Goal: Task Accomplishment & Management: Manage account settings

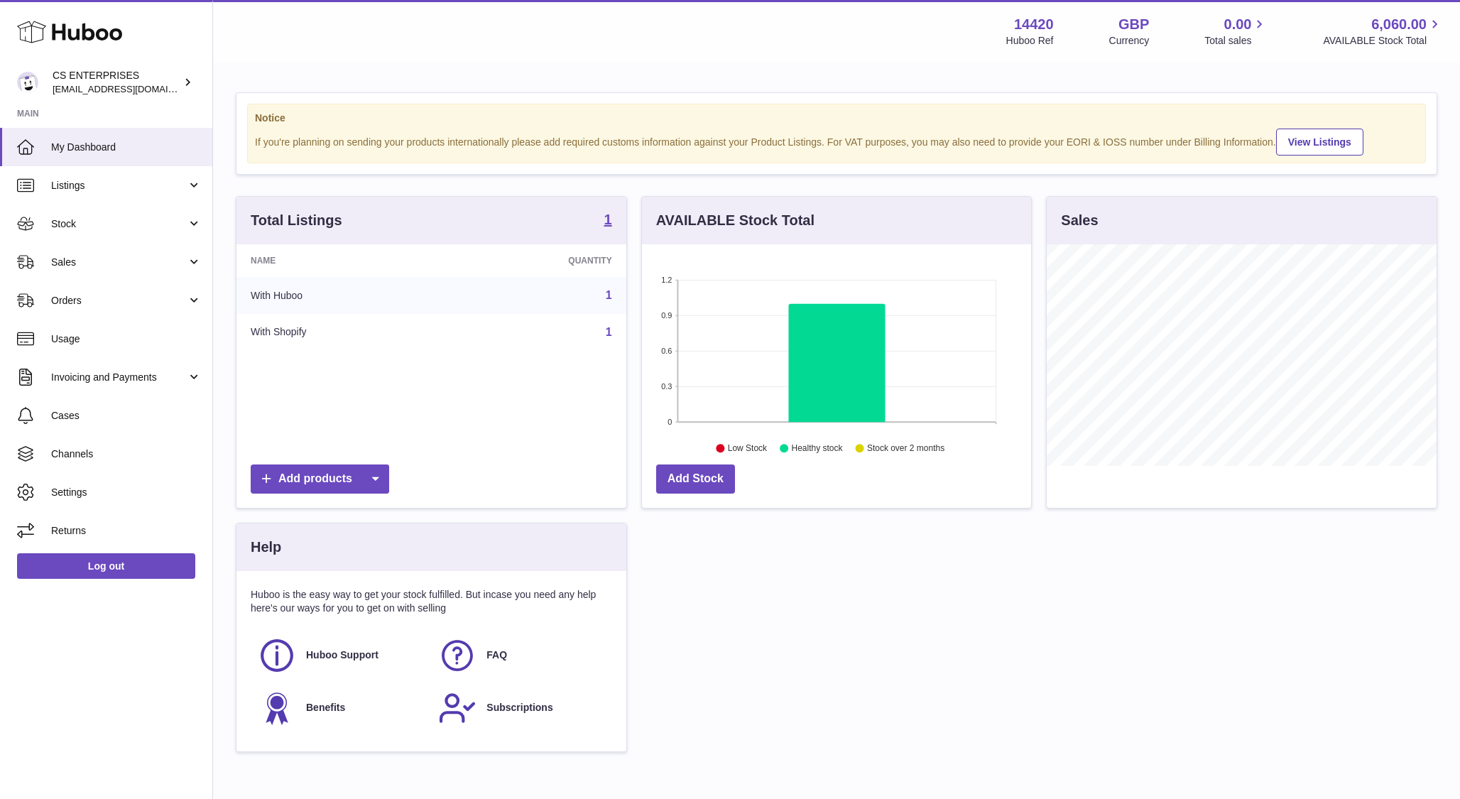
scroll to position [222, 390]
click at [69, 457] on span "Channels" at bounding box center [126, 453] width 151 height 13
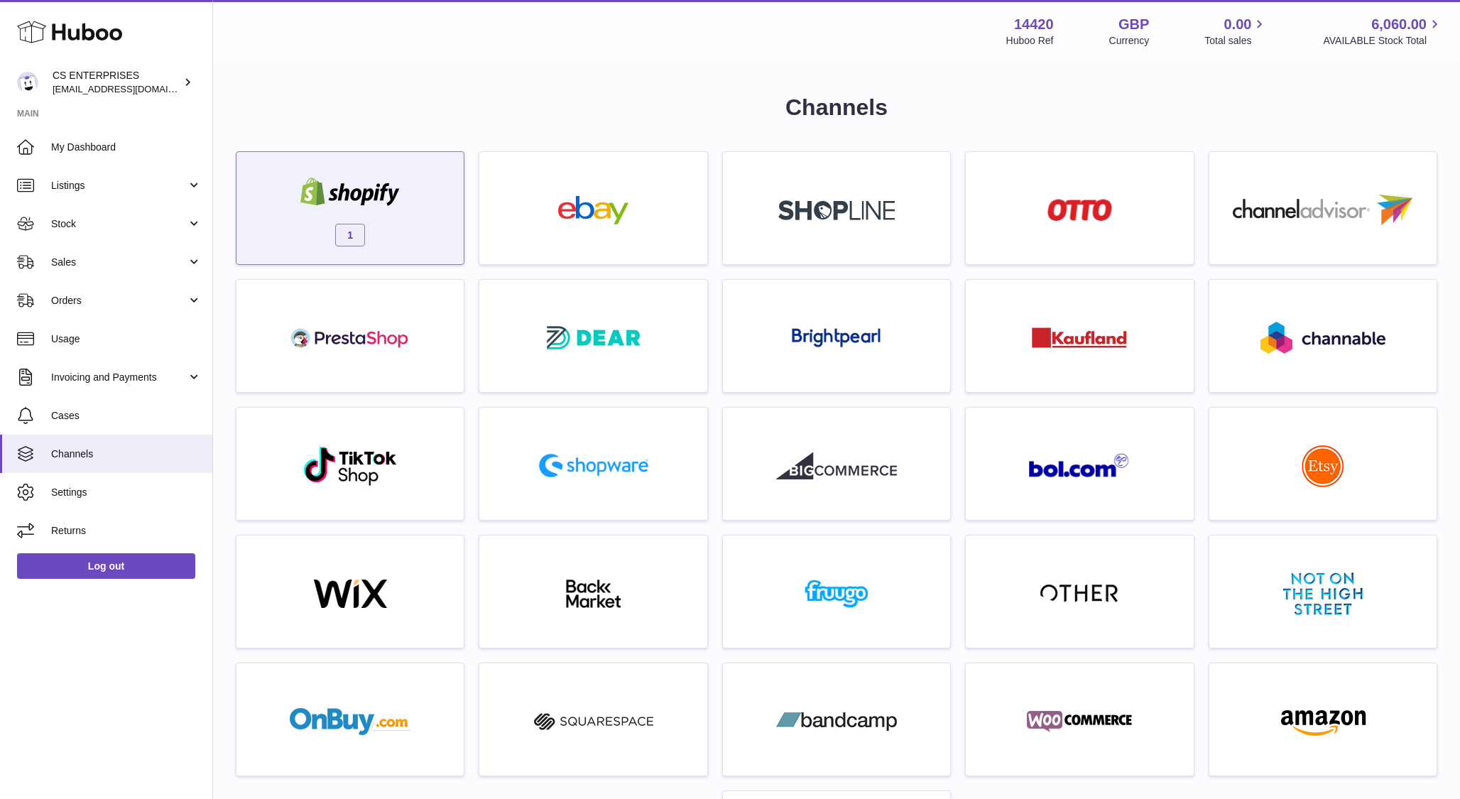
click at [430, 214] on div "1" at bounding box center [350, 211] width 213 height 91
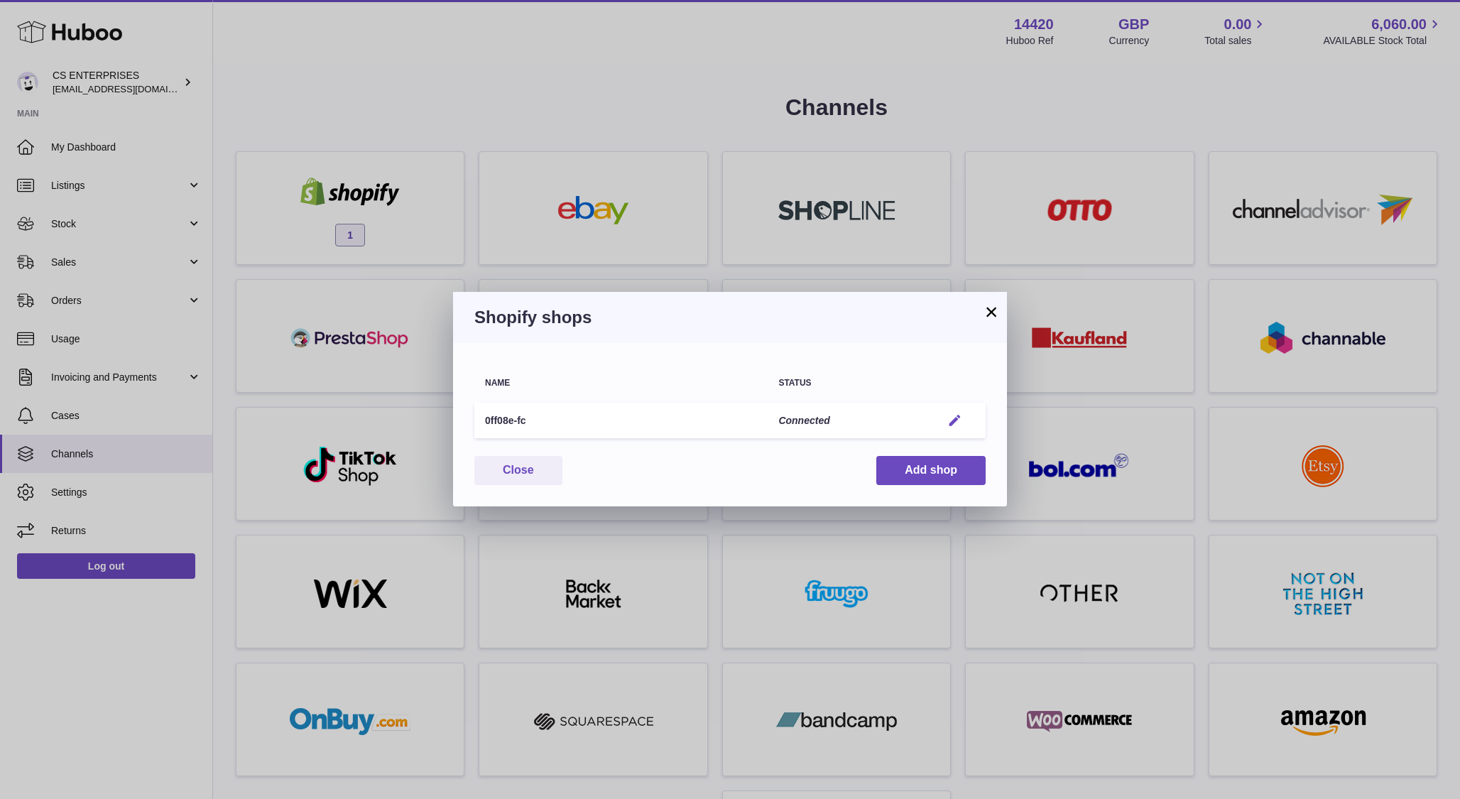
click at [953, 420] on em "button" at bounding box center [954, 420] width 15 height 15
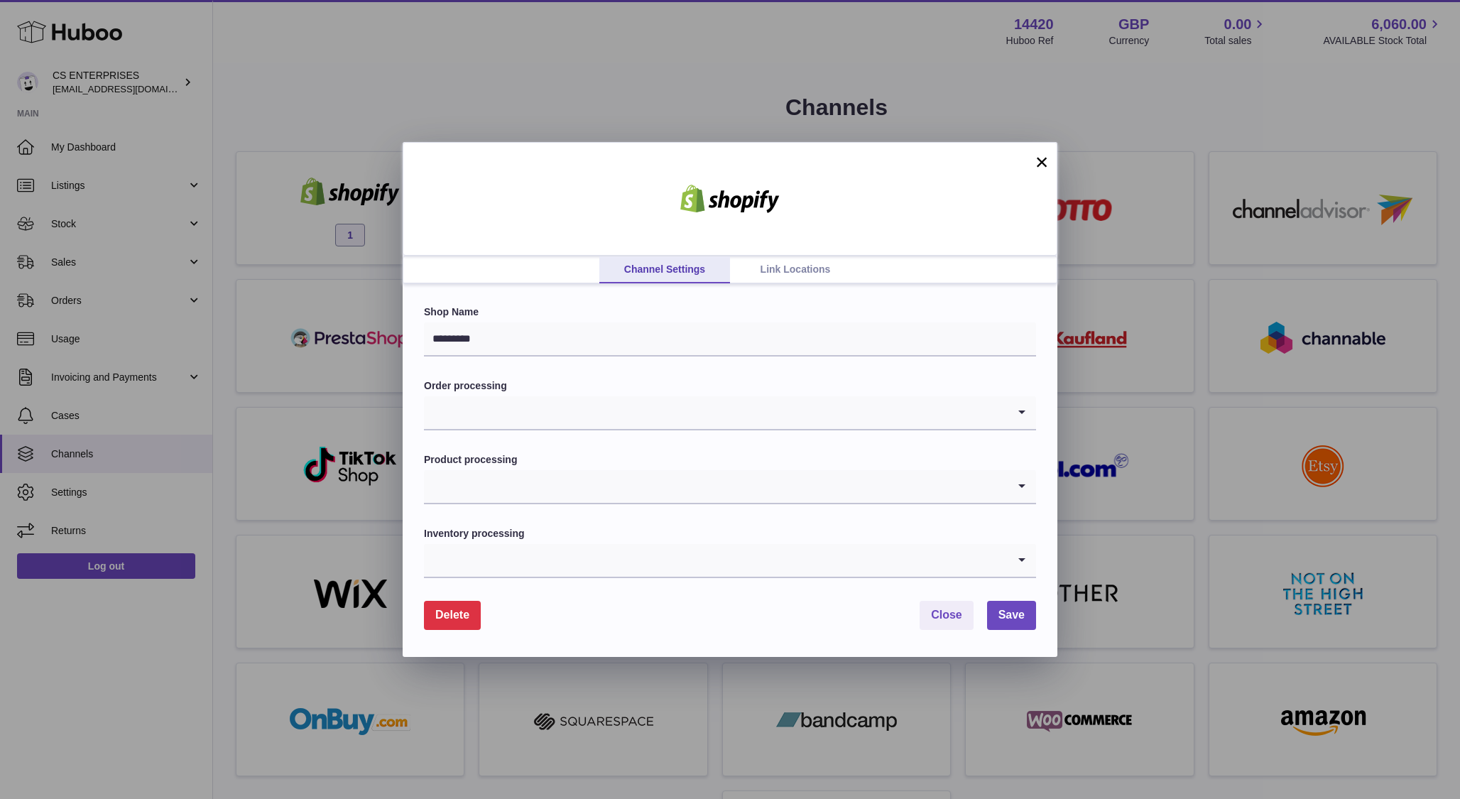
click at [465, 605] on button "Delete" at bounding box center [452, 615] width 57 height 29
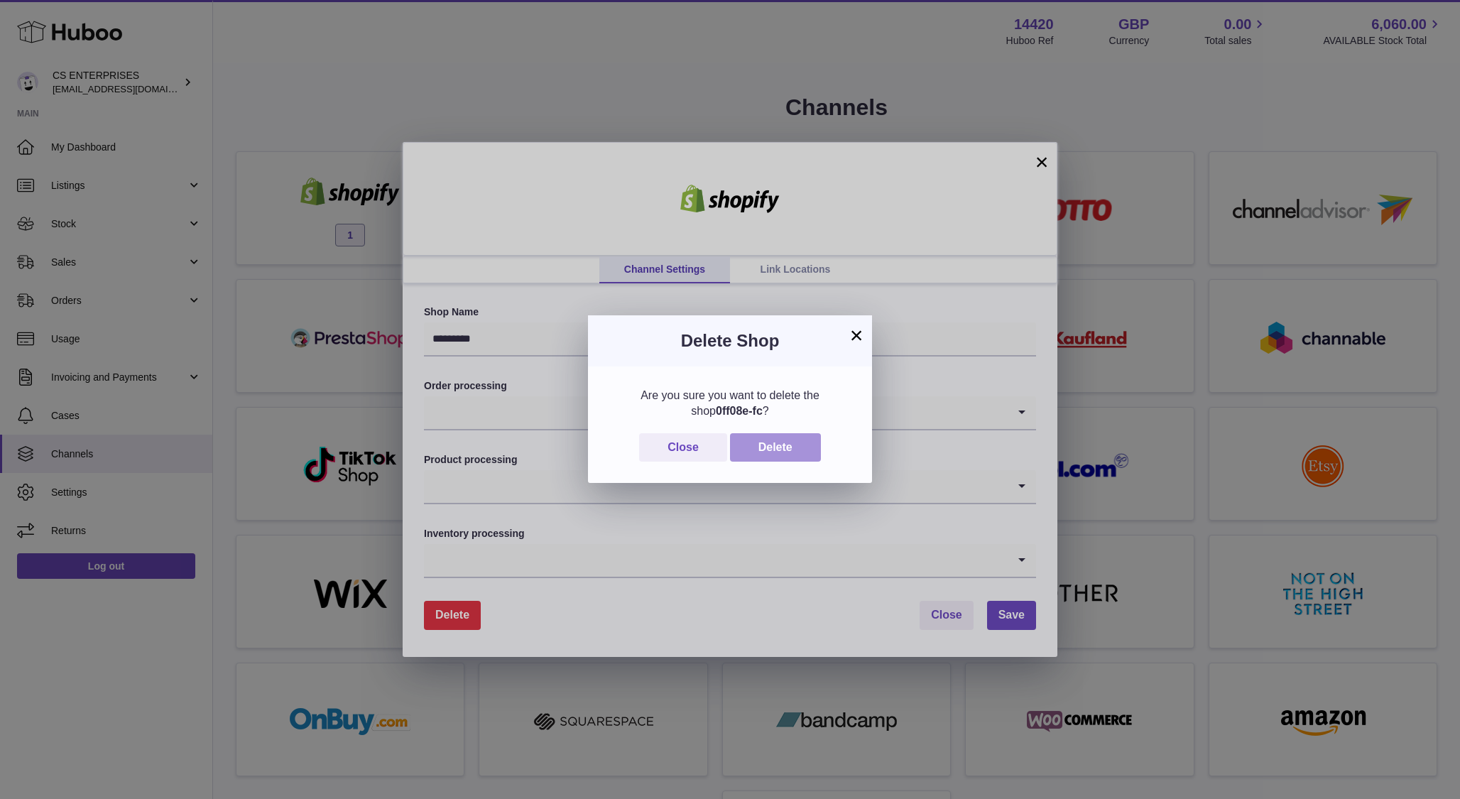
click at [788, 450] on button "Delete" at bounding box center [775, 447] width 91 height 29
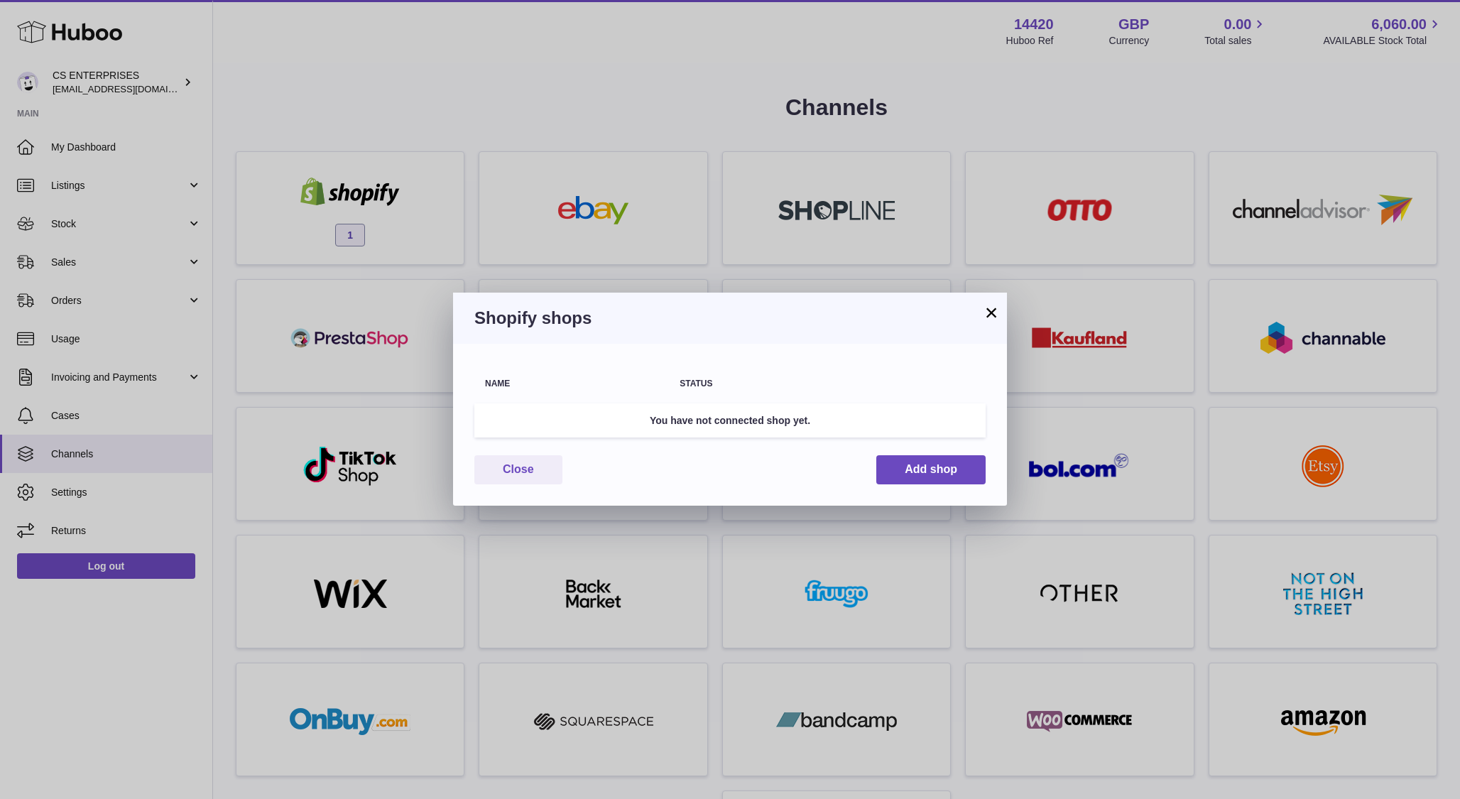
click at [988, 310] on button "×" at bounding box center [991, 312] width 17 height 17
